Goal: Navigation & Orientation: Find specific page/section

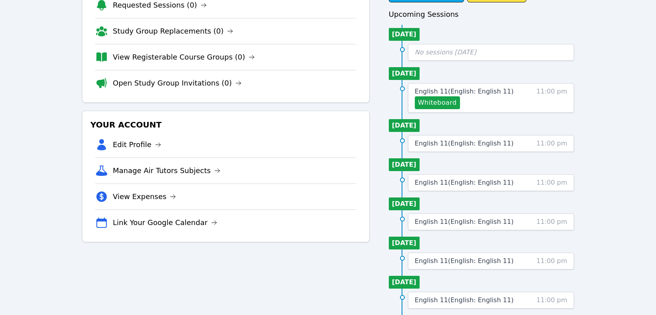
scroll to position [72, 0]
click at [588, 281] on div "Home Sessions Study Groups Students Messages Open user menu Courtney Maher Open…" at bounding box center [328, 206] width 656 height 557
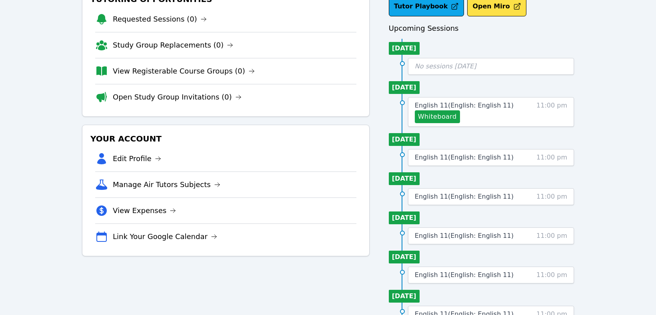
scroll to position [0, 0]
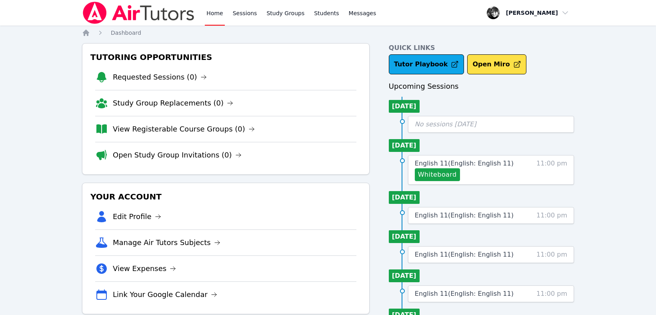
click at [151, 142] on li "Open Study Group Invitations (0)" at bounding box center [225, 155] width 261 height 26
click at [613, 80] on div "Home Sessions Study Groups Students Messages Open user menu Courtney Maher Open…" at bounding box center [328, 278] width 656 height 557
click at [636, 175] on div "Home Sessions Study Groups Students Messages Open user menu Courtney Maher Open…" at bounding box center [328, 278] width 656 height 557
